Goal: Information Seeking & Learning: Learn about a topic

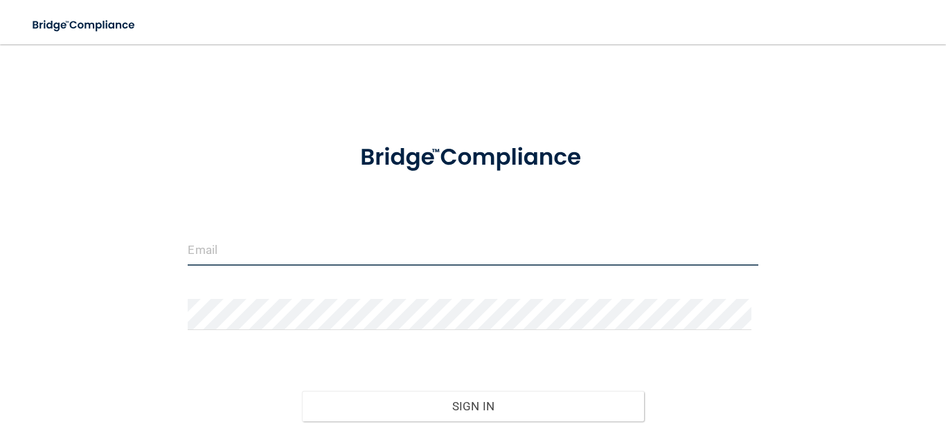
click at [281, 253] on input "email" at bounding box center [473, 250] width 570 height 31
type input "[EMAIL_ADDRESS][DOMAIN_NAME]"
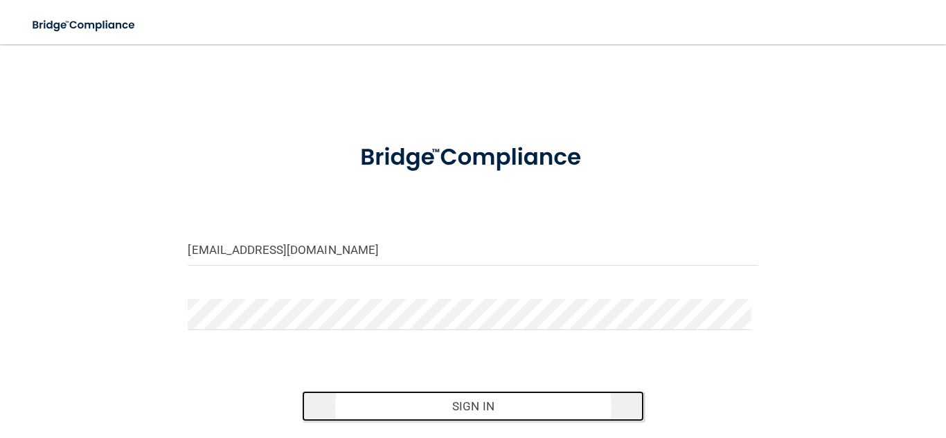
click at [435, 415] on button "Sign In" at bounding box center [473, 406] width 342 height 30
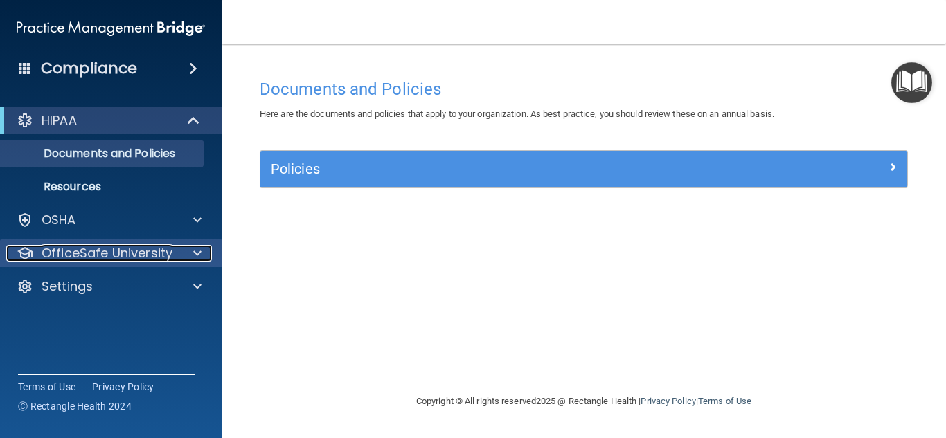
click at [69, 248] on p "OfficeSafe University" at bounding box center [107, 253] width 131 height 17
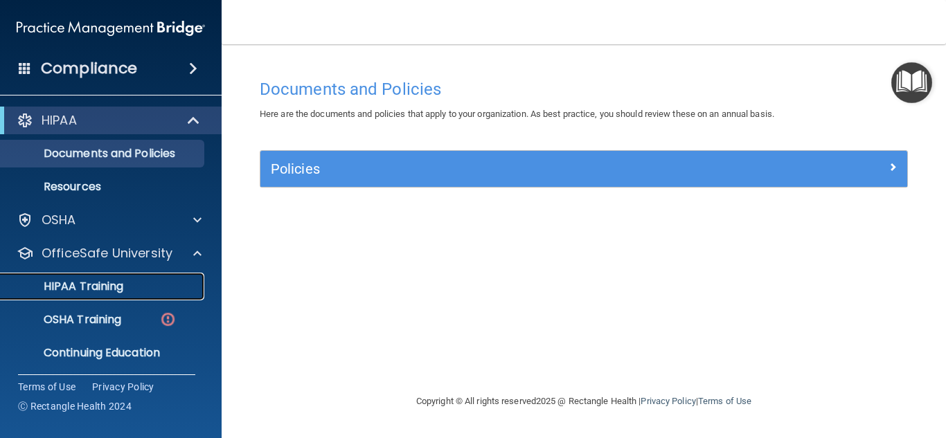
click at [98, 285] on p "HIPAA Training" at bounding box center [66, 287] width 114 height 14
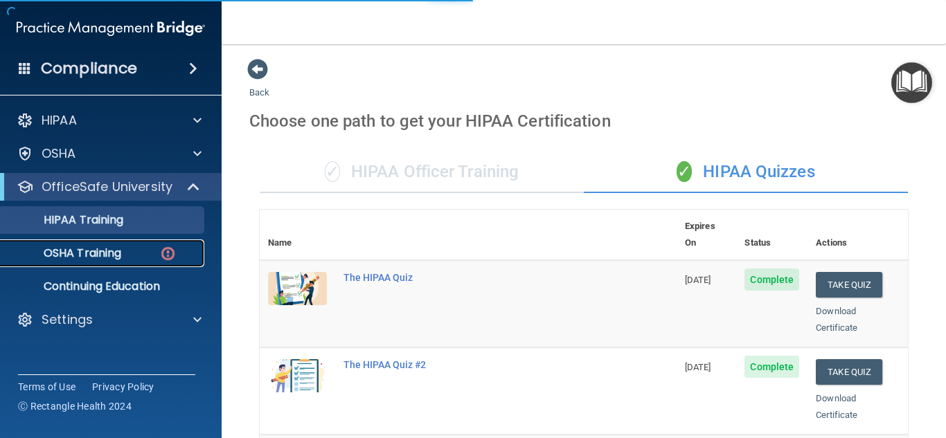
click at [125, 260] on link "OSHA Training" at bounding box center [95, 254] width 218 height 28
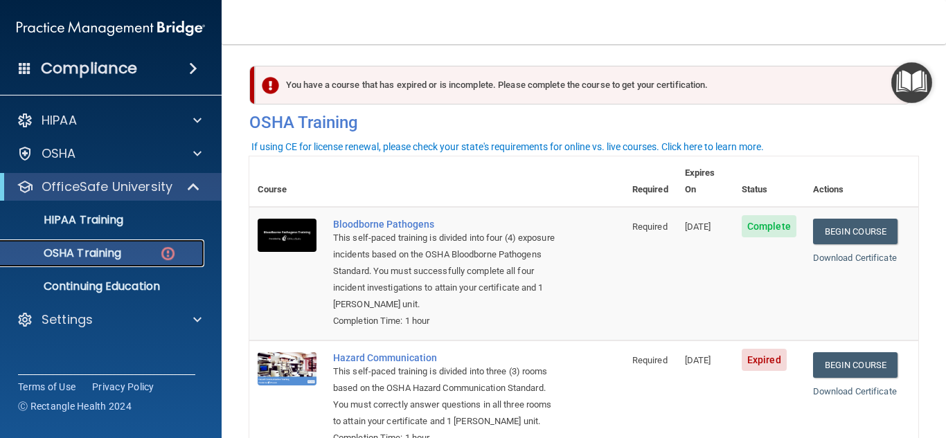
scroll to position [2, 0]
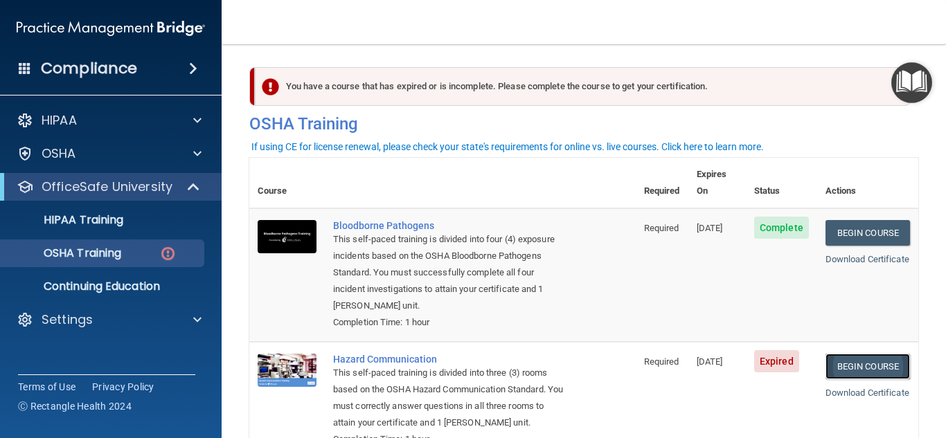
click at [861, 354] on link "Begin Course" at bounding box center [867, 367] width 84 height 26
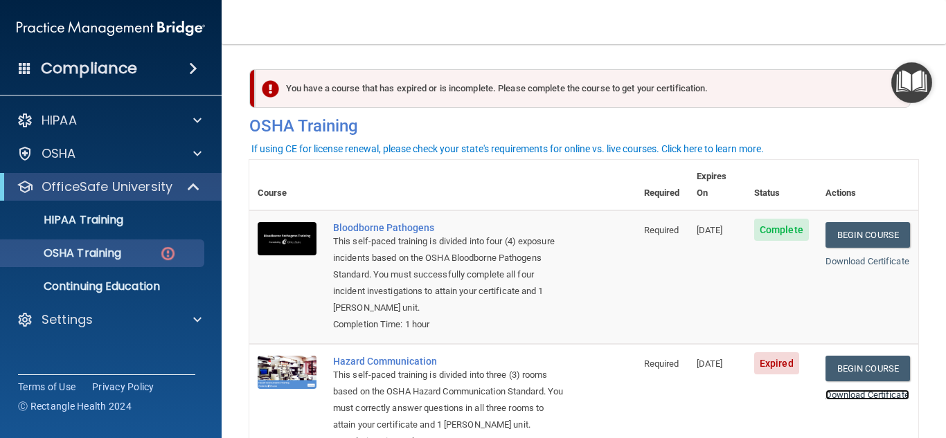
click at [839, 390] on link "Download Certificate" at bounding box center [867, 395] width 84 height 10
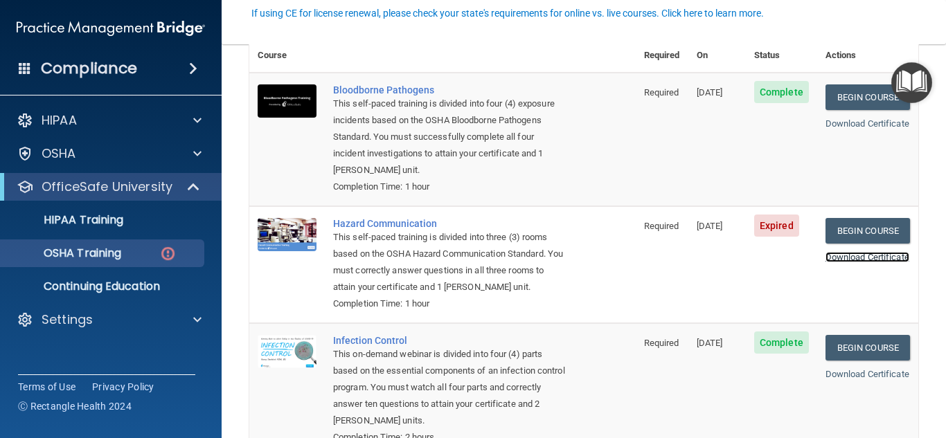
scroll to position [138, 0]
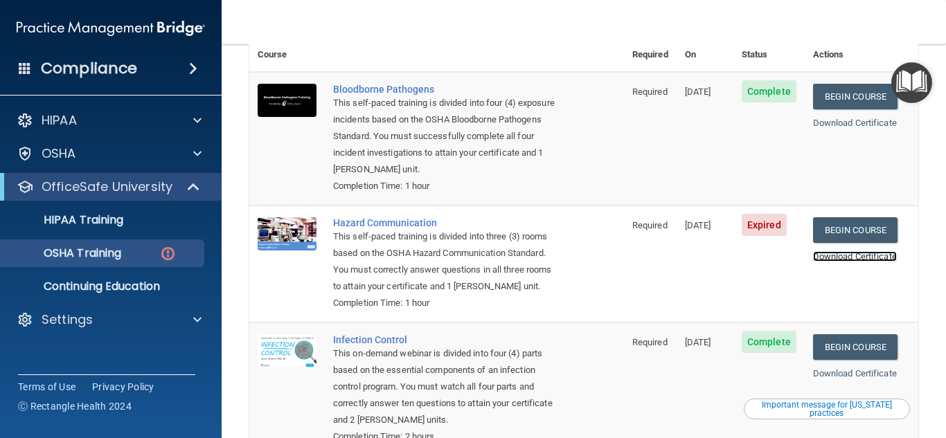
click at [860, 251] on link "Download Certificate" at bounding box center [855, 256] width 84 height 10
click at [853, 251] on link "Download Certificate" at bounding box center [855, 256] width 84 height 10
click at [761, 214] on span "Expired" at bounding box center [763, 225] width 45 height 22
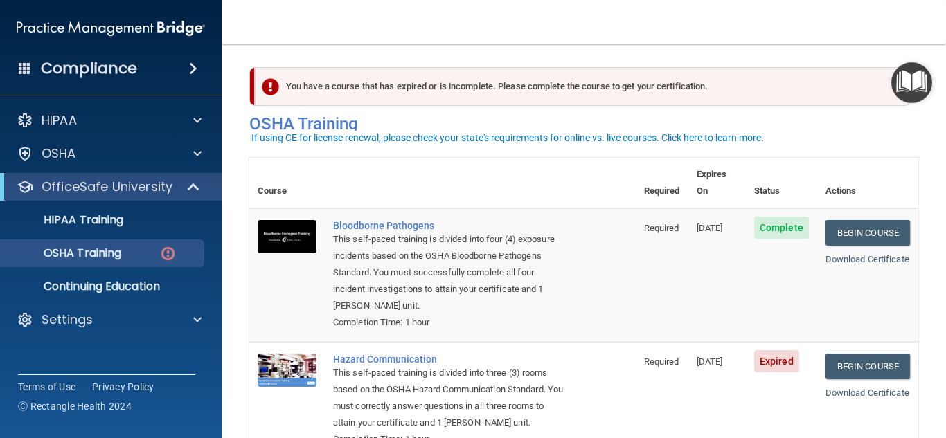
scroll to position [71, 0]
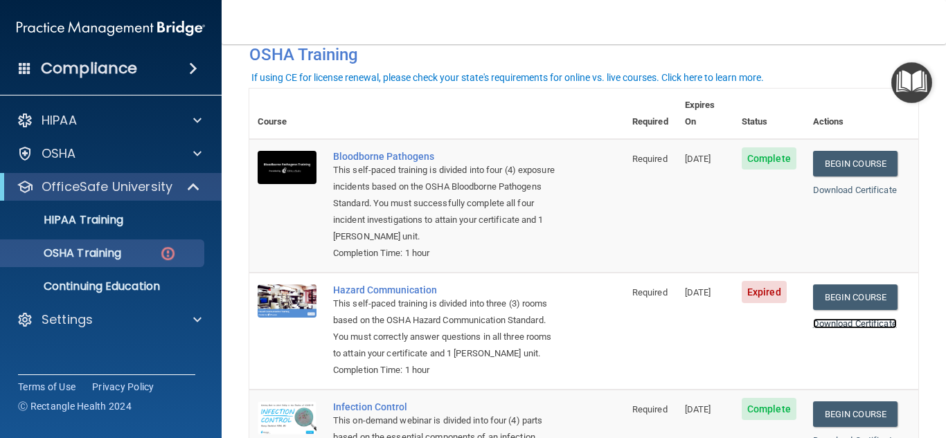
click at [837, 318] on link "Download Certificate" at bounding box center [855, 323] width 84 height 10
click at [847, 285] on link "Begin Course" at bounding box center [855, 298] width 84 height 26
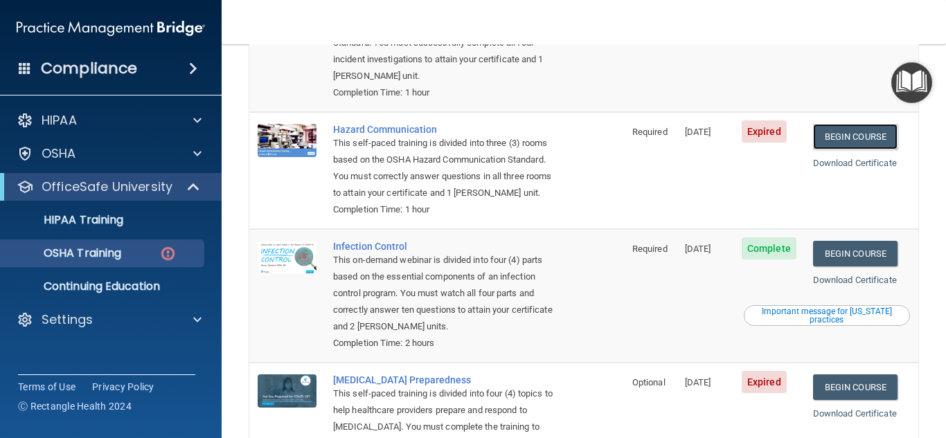
scroll to position [279, 0]
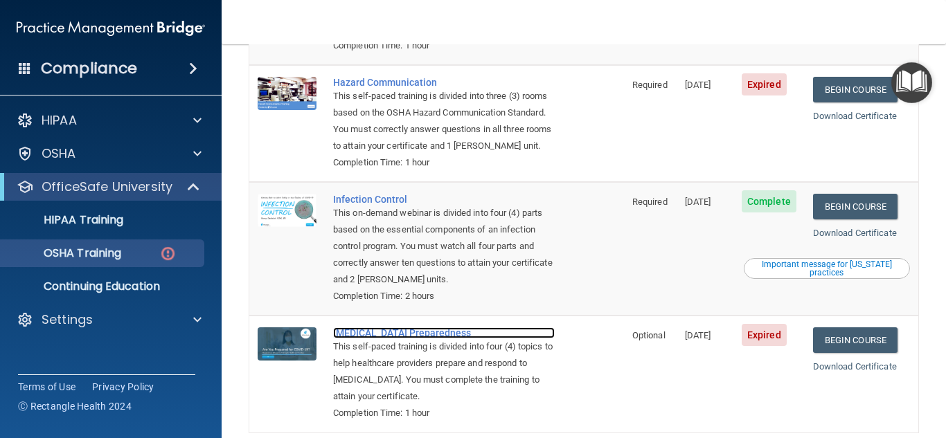
click at [410, 336] on div "[MEDICAL_DATA] Preparedness" at bounding box center [444, 332] width 222 height 11
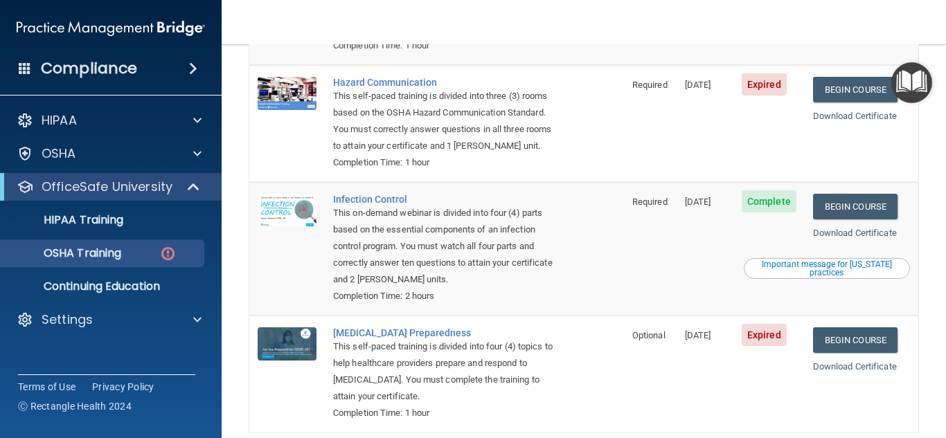
click at [97, 28] on img at bounding box center [111, 29] width 188 height 28
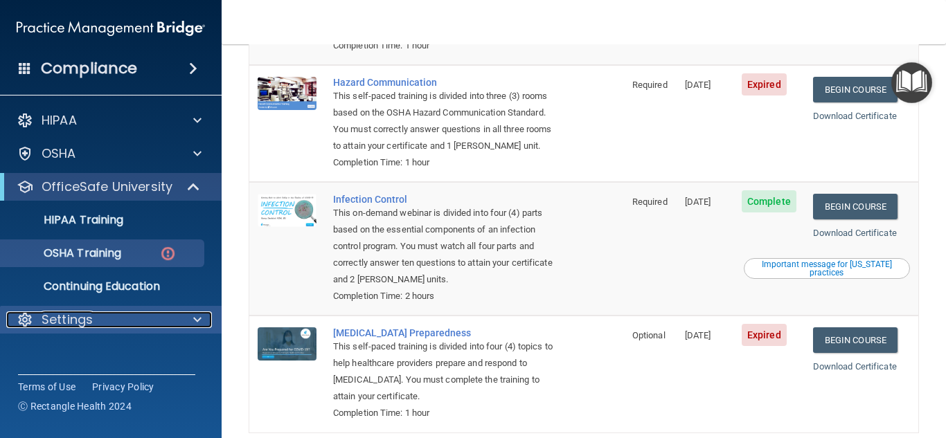
click at [78, 318] on p "Settings" at bounding box center [67, 319] width 51 height 17
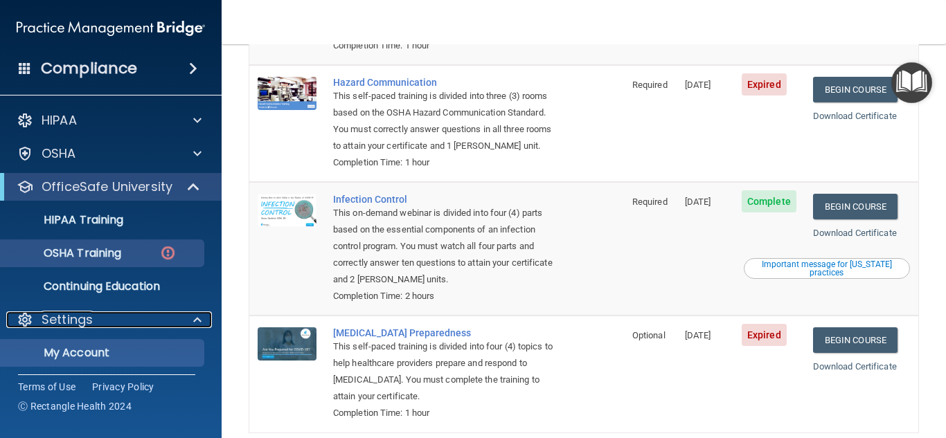
scroll to position [37, 0]
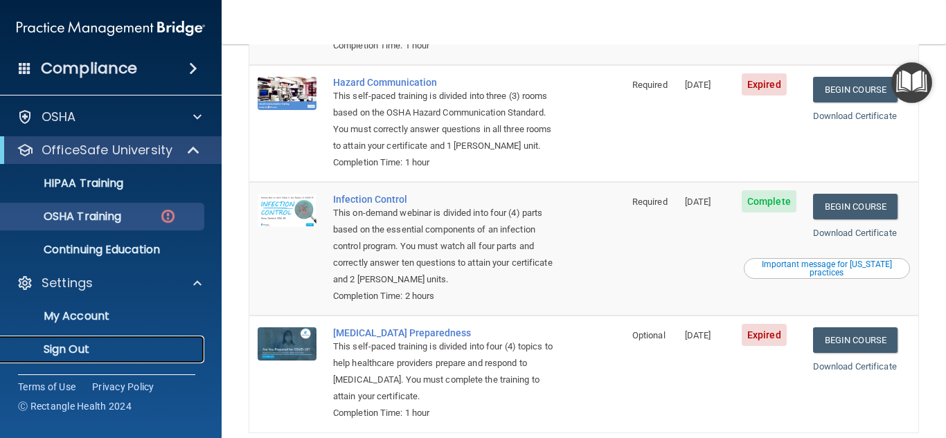
click at [84, 344] on p "Sign Out" at bounding box center [103, 350] width 189 height 14
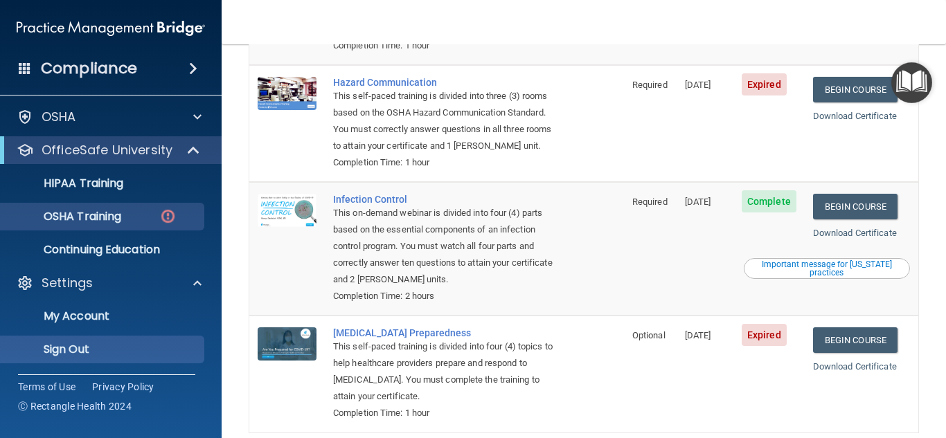
scroll to position [107, 0]
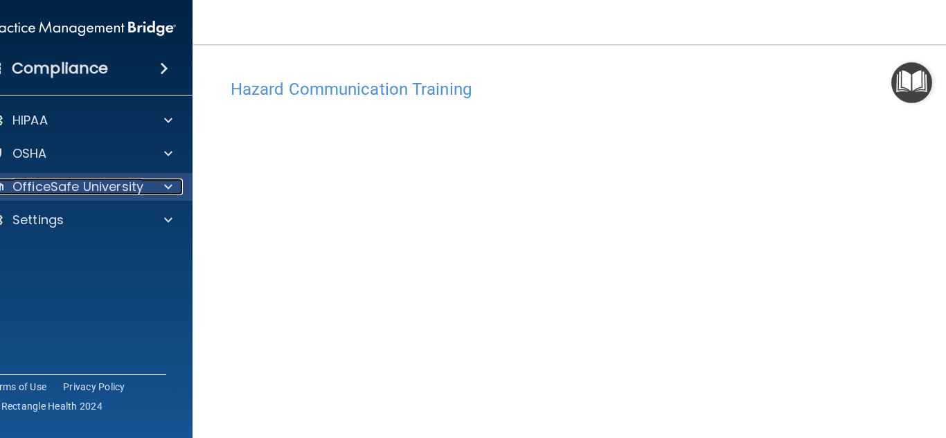
click at [76, 183] on p "OfficeSafe University" at bounding box center [77, 187] width 131 height 17
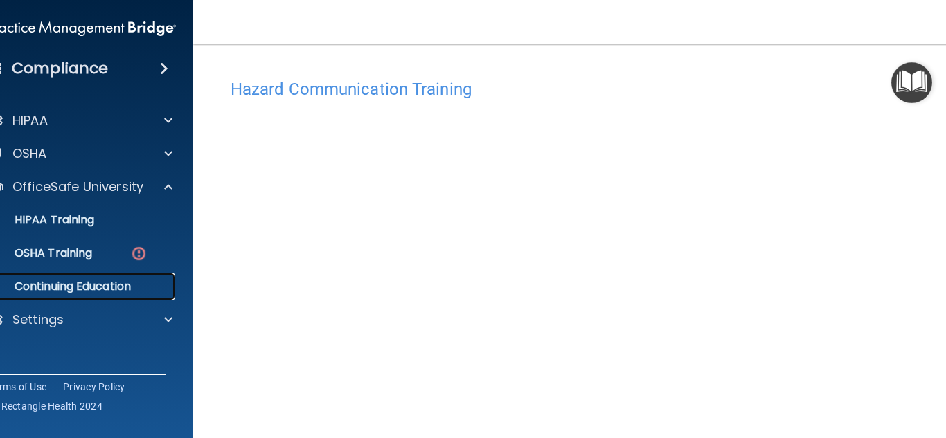
click at [71, 285] on p "Continuing Education" at bounding box center [74, 287] width 189 height 14
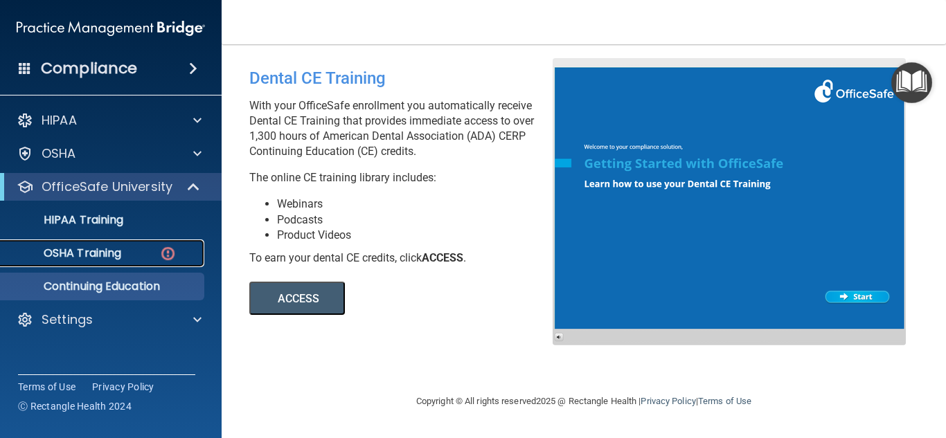
click at [97, 248] on p "OSHA Training" at bounding box center [65, 253] width 112 height 14
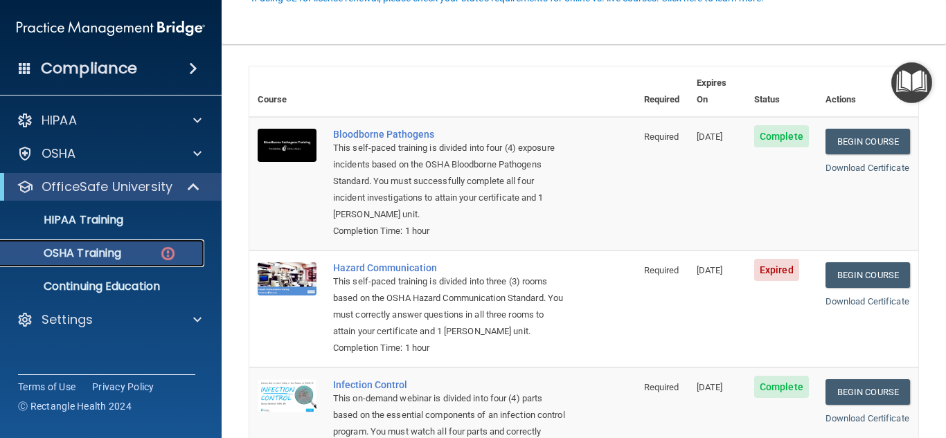
scroll to position [208, 0]
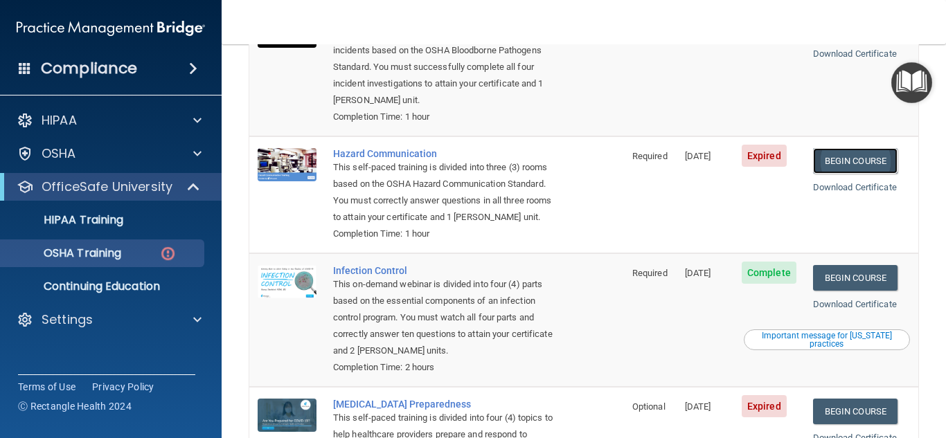
click at [857, 148] on link "Begin Course" at bounding box center [855, 161] width 84 height 26
click at [852, 182] on link "Download Certificate" at bounding box center [855, 187] width 84 height 10
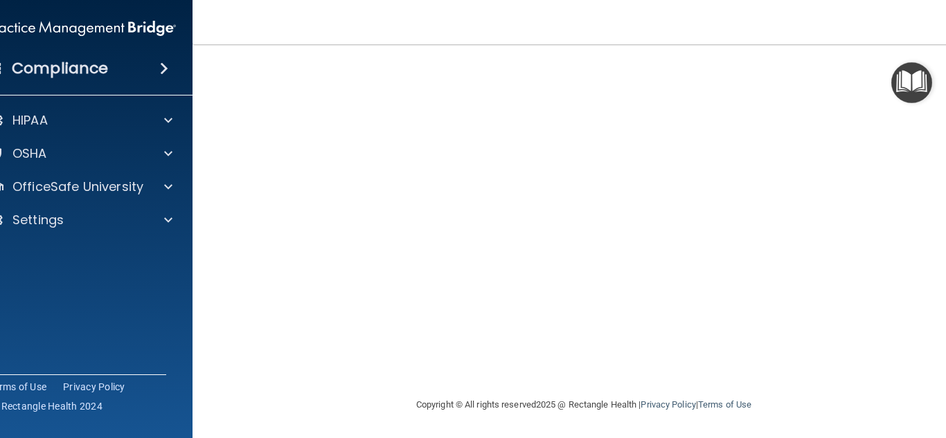
scroll to position [82, 0]
click at [897, 65] on img "Open Resource Center" at bounding box center [911, 82] width 41 height 41
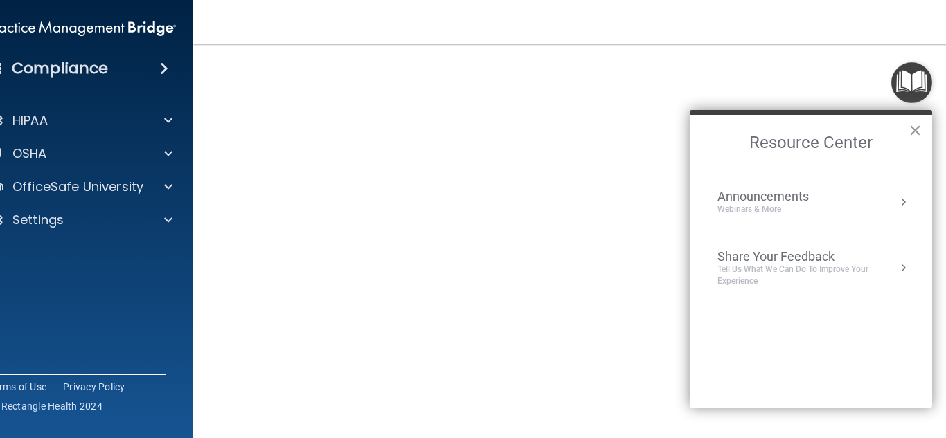
click at [916, 128] on button "×" at bounding box center [914, 130] width 13 height 22
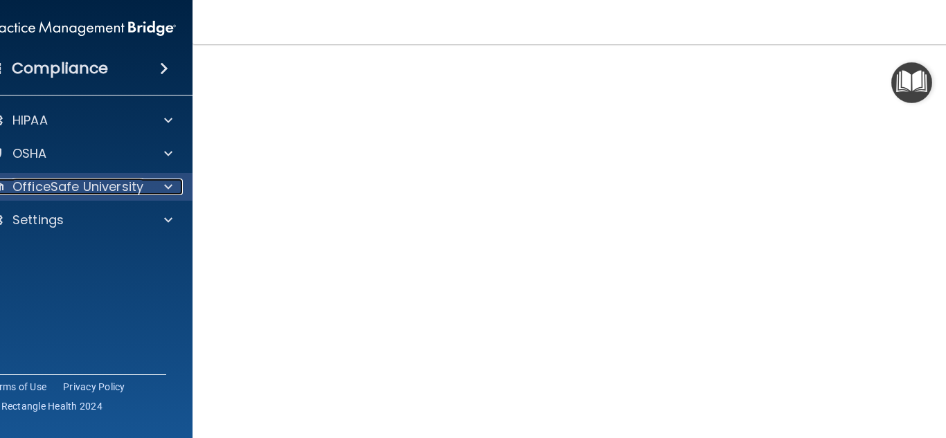
click at [73, 186] on p "OfficeSafe University" at bounding box center [77, 187] width 131 height 17
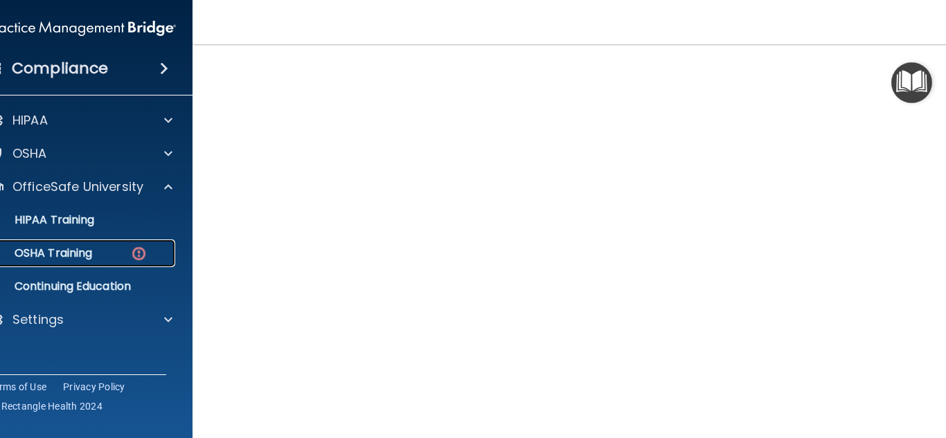
click at [69, 251] on p "OSHA Training" at bounding box center [36, 253] width 112 height 14
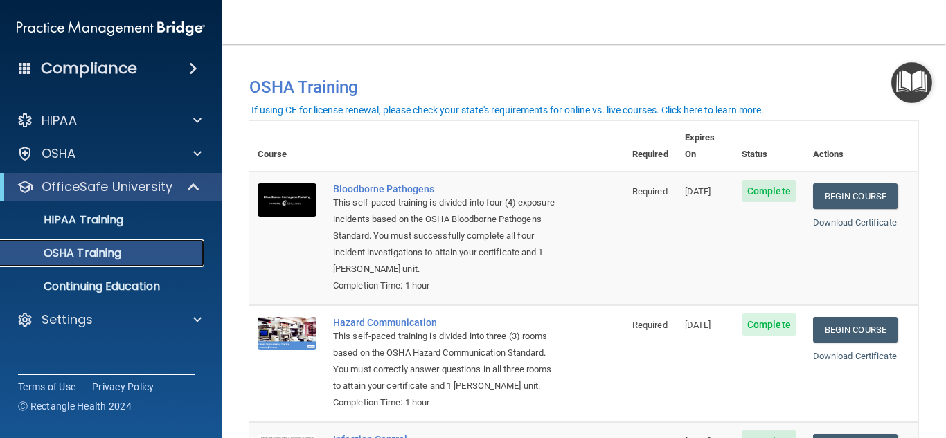
scroll to position [69, 0]
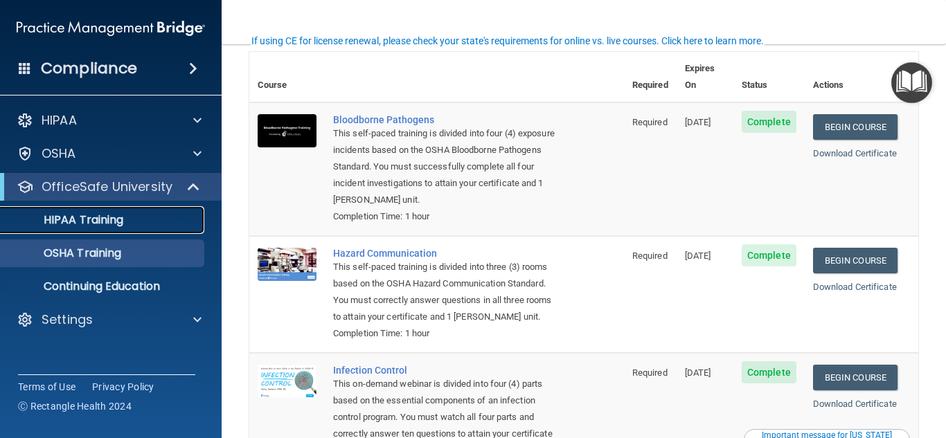
click at [81, 220] on p "HIPAA Training" at bounding box center [66, 220] width 114 height 14
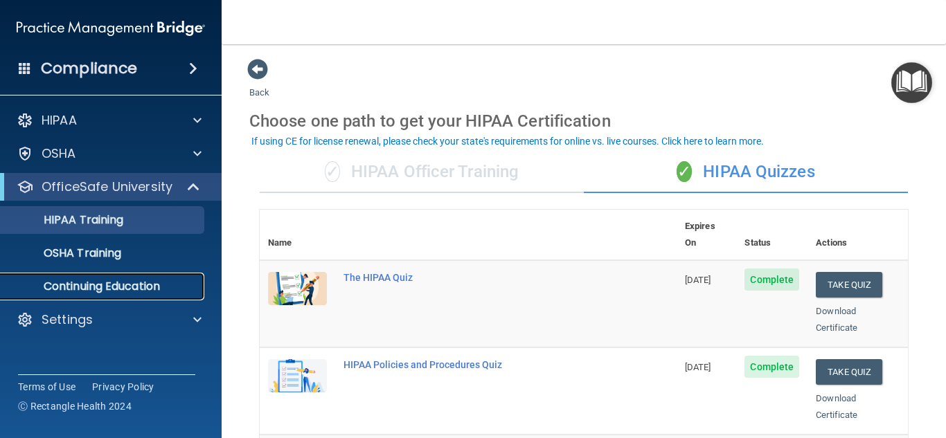
click at [98, 282] on p "Continuing Education" at bounding box center [103, 287] width 189 height 14
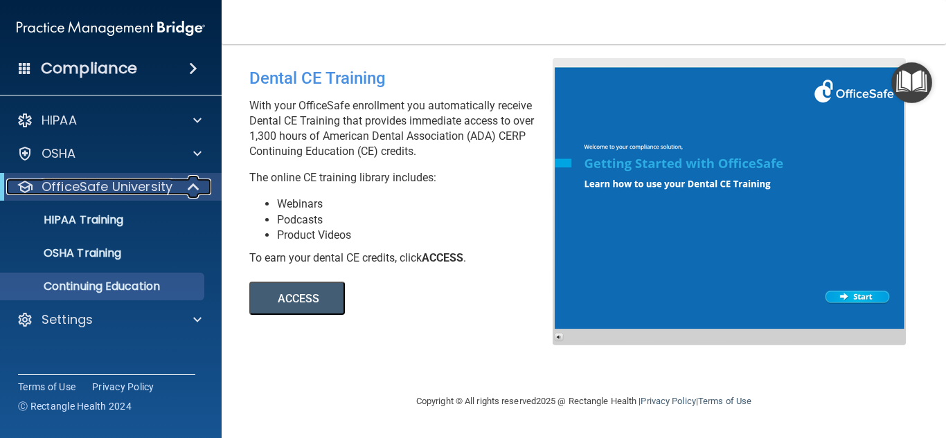
click at [129, 186] on p "OfficeSafe University" at bounding box center [107, 187] width 131 height 17
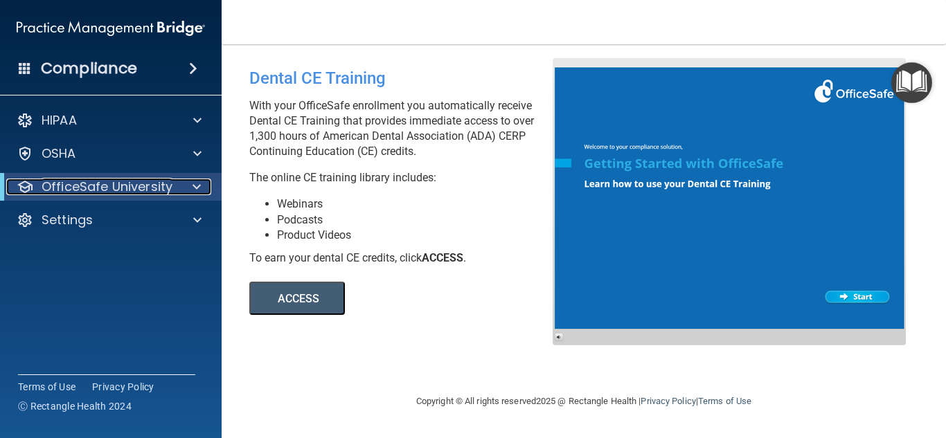
click at [159, 185] on p "OfficeSafe University" at bounding box center [107, 187] width 131 height 17
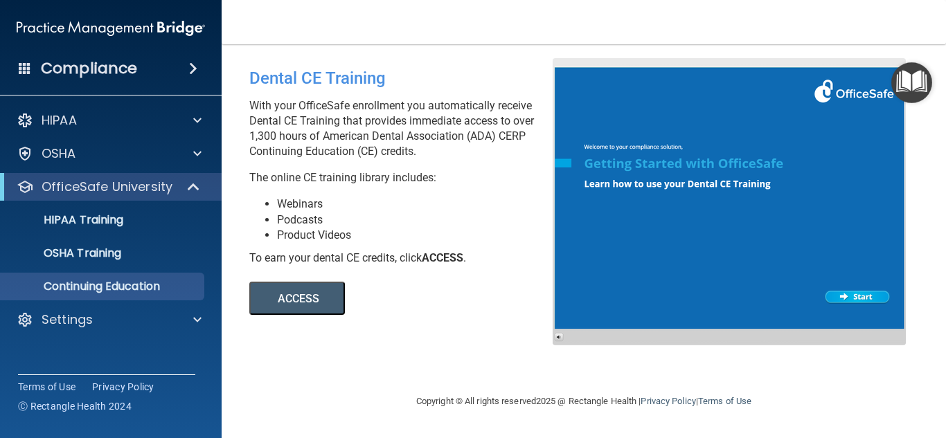
click at [307, 294] on button "ACCESS" at bounding box center [297, 298] width 96 height 33
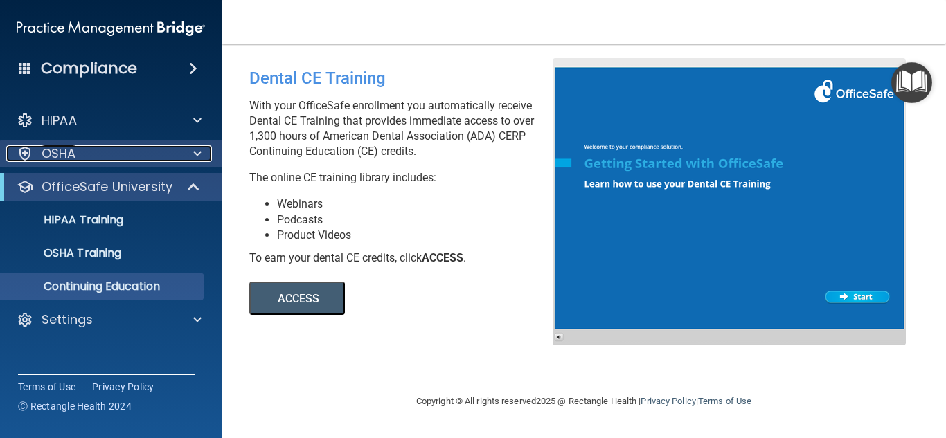
click at [81, 155] on div "OSHA" at bounding box center [92, 153] width 172 height 17
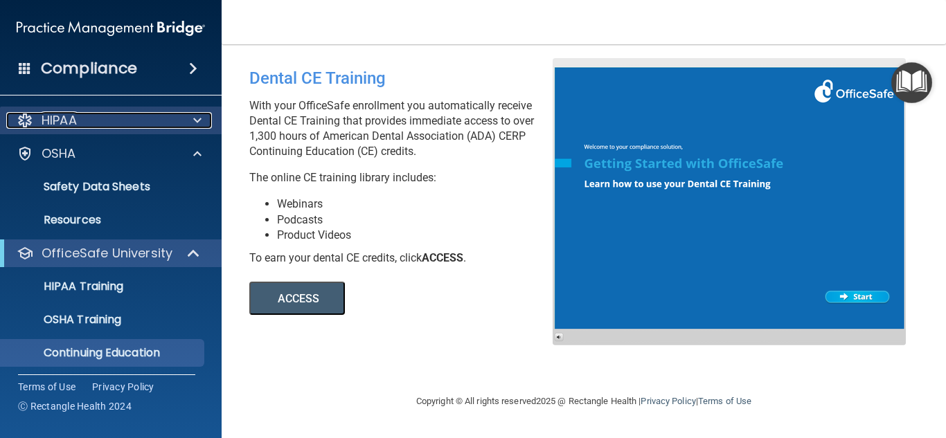
click at [81, 120] on div "HIPAA" at bounding box center [92, 120] width 172 height 17
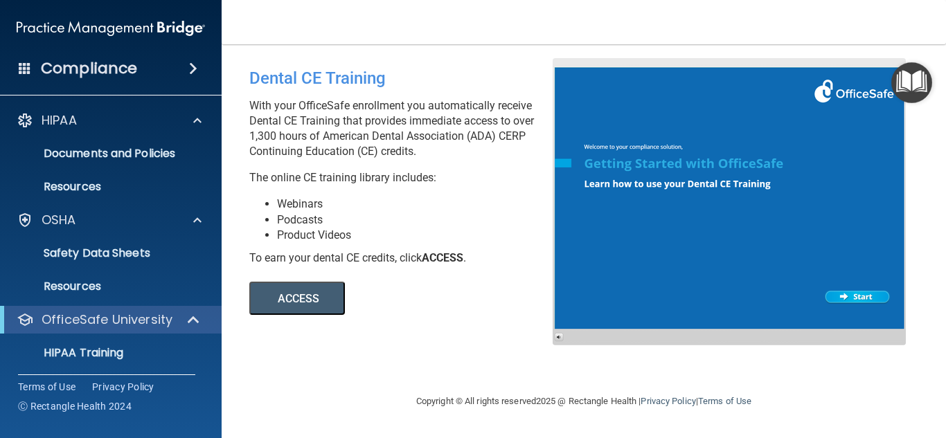
click at [189, 65] on span at bounding box center [193, 68] width 8 height 17
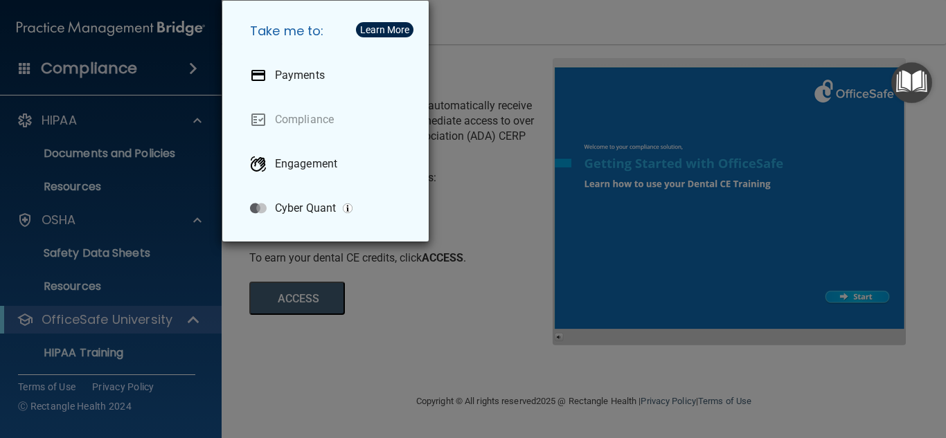
click at [98, 285] on div "Take me to: Payments Compliance Engagement Cyber Quant" at bounding box center [473, 219] width 946 height 438
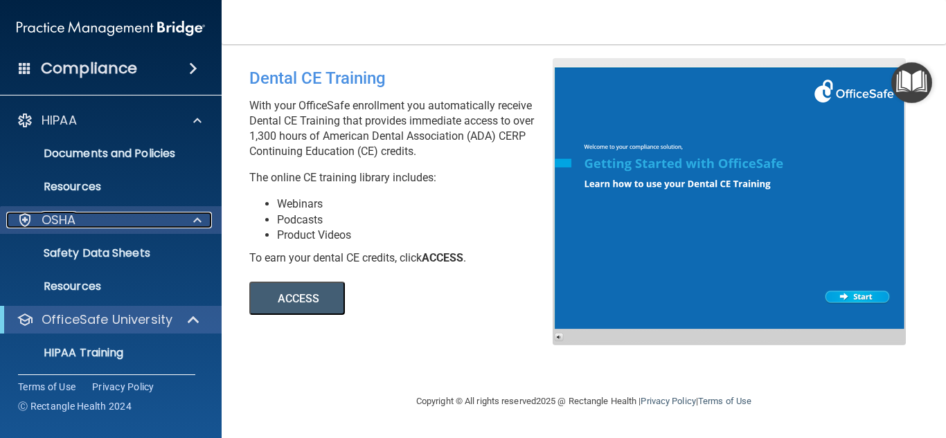
click at [73, 219] on p "OSHA" at bounding box center [59, 220] width 35 height 17
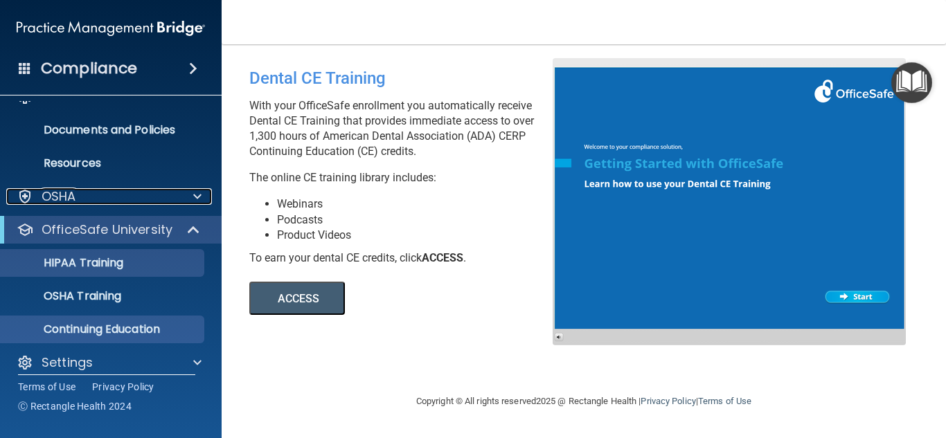
scroll to position [37, 0]
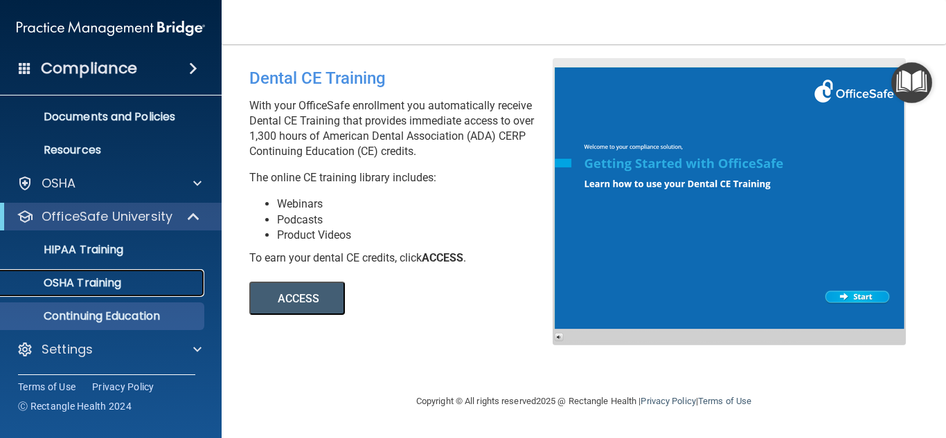
click at [106, 281] on p "OSHA Training" at bounding box center [65, 283] width 112 height 14
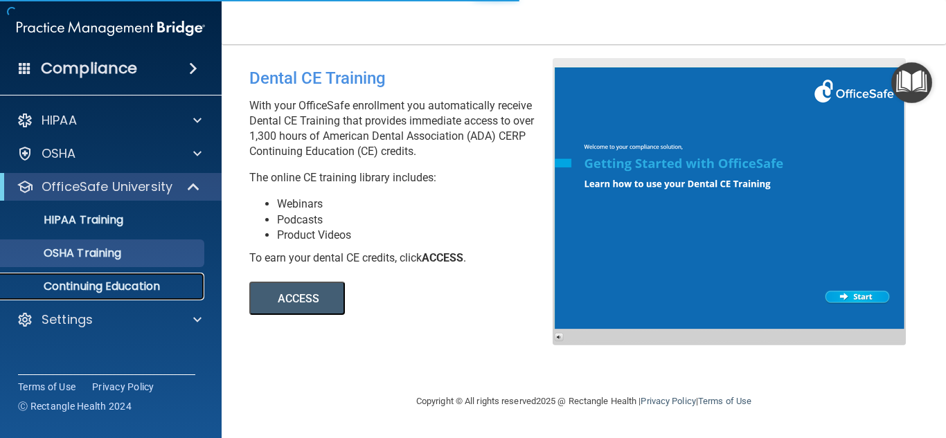
click at [112, 288] on p "Continuing Education" at bounding box center [103, 287] width 189 height 14
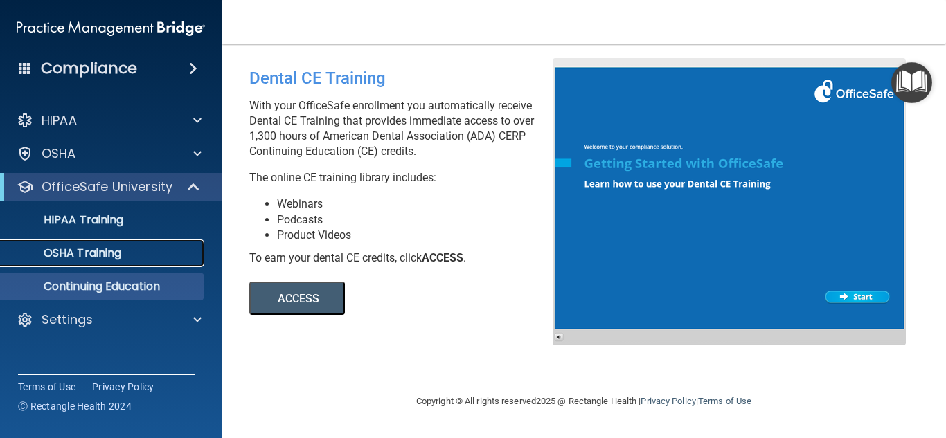
click at [98, 250] on p "OSHA Training" at bounding box center [65, 253] width 112 height 14
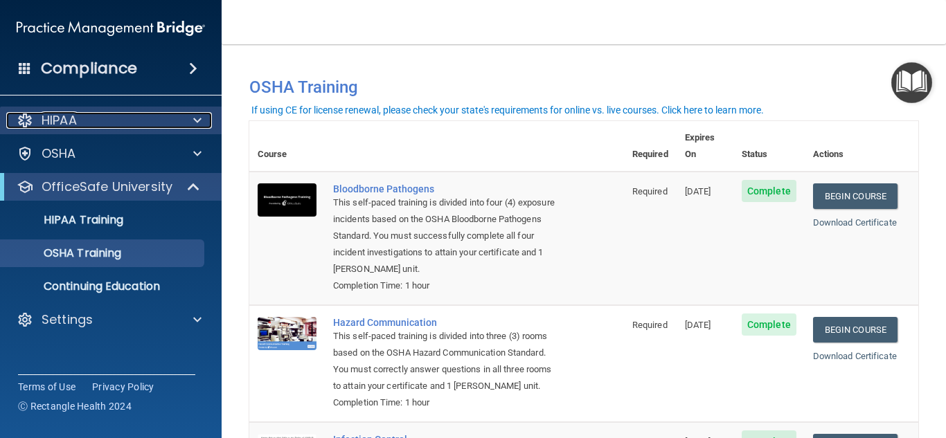
click at [66, 113] on p "HIPAA" at bounding box center [59, 120] width 35 height 17
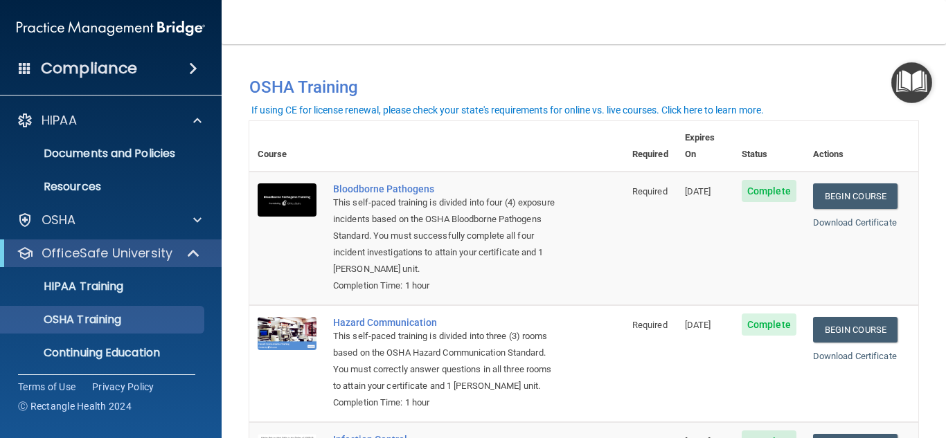
click at [97, 64] on h4 "Compliance" at bounding box center [89, 68] width 96 height 19
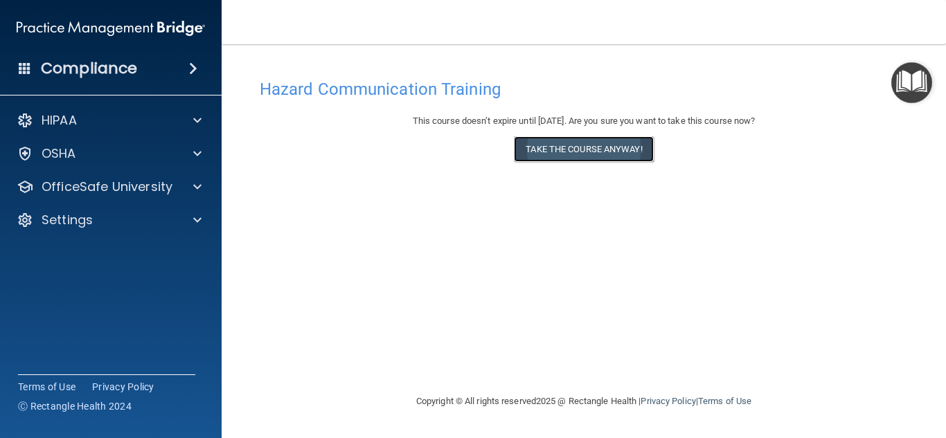
click at [582, 145] on button "Take the course anyway!" at bounding box center [583, 149] width 139 height 26
